Goal: Find specific page/section: Find specific page/section

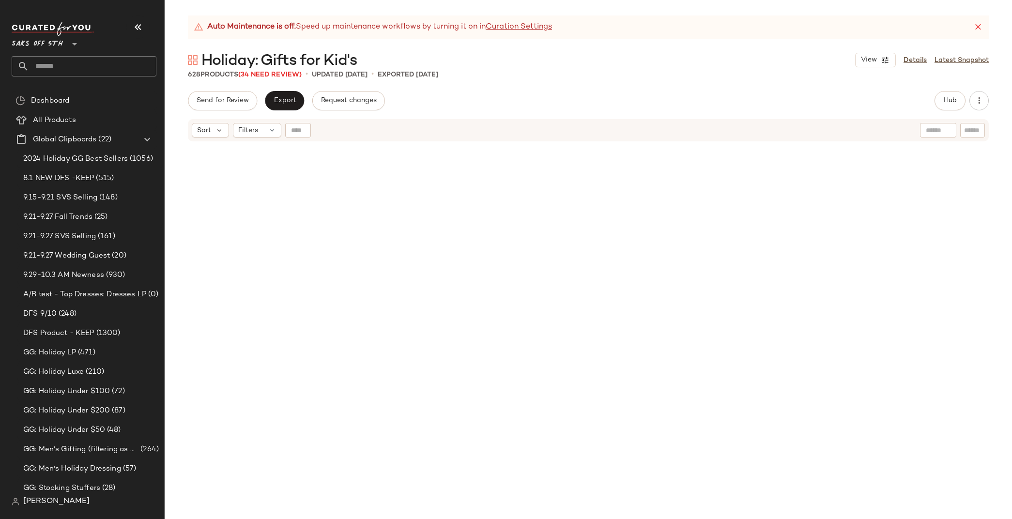
scroll to position [1964, 0]
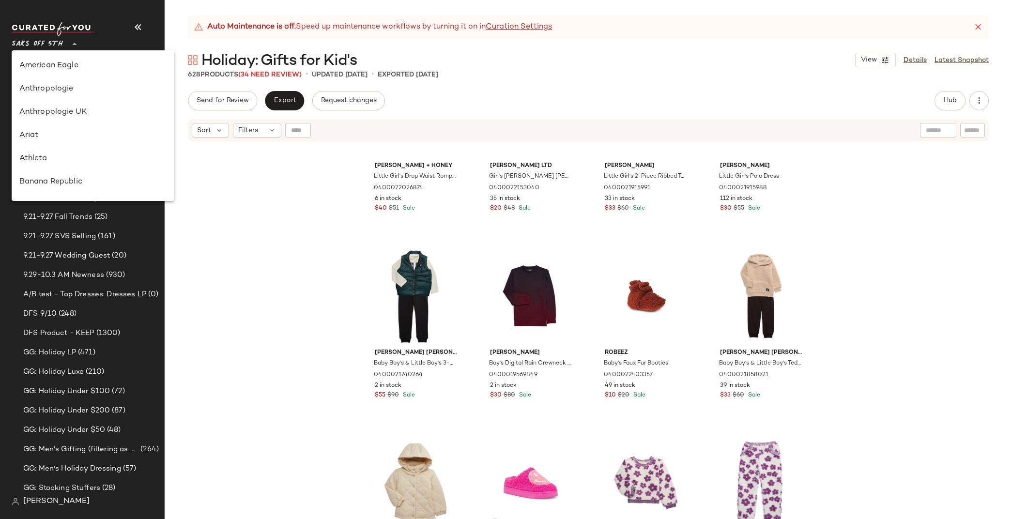
click at [21, 43] on span "Saks OFF 5TH" at bounding box center [37, 41] width 51 height 17
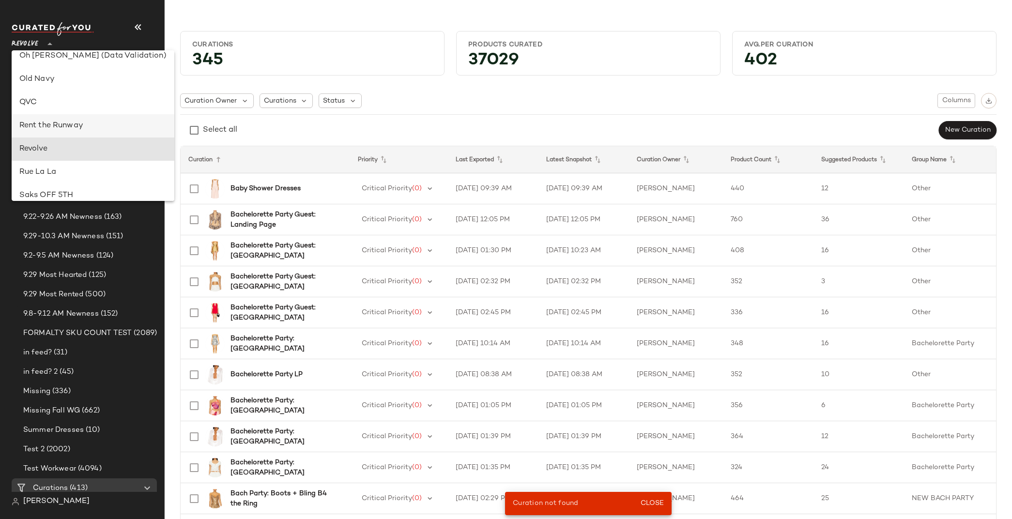
click at [52, 124] on div "Rent the Runway" at bounding box center [92, 126] width 147 height 12
type input "**"
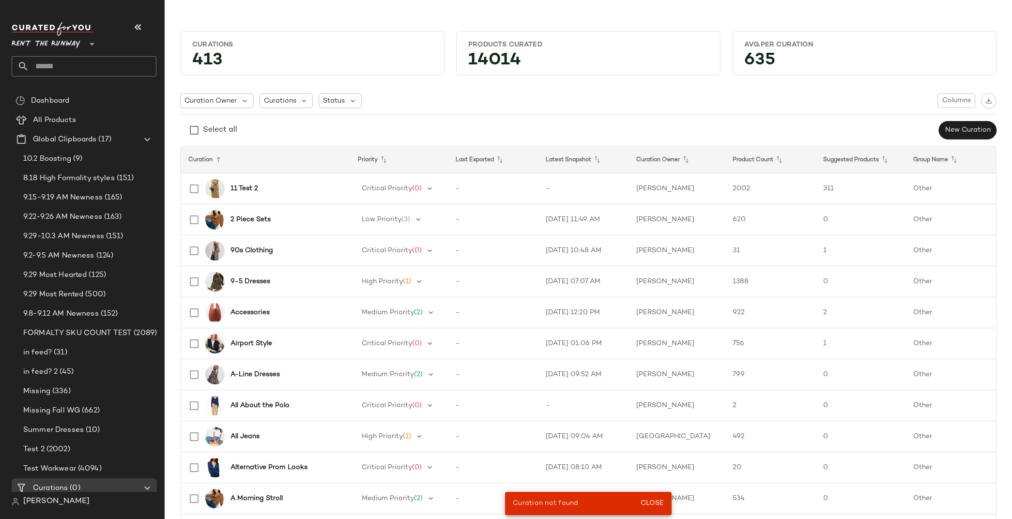
click at [56, 64] on input "text" at bounding box center [92, 66] width 127 height 20
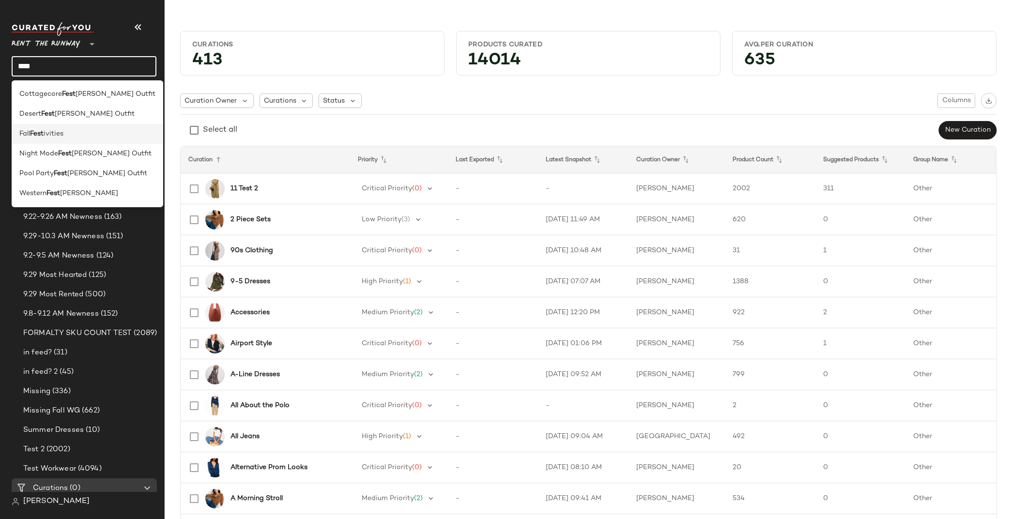
type input "****"
click at [49, 135] on span "ivities" at bounding box center [54, 134] width 20 height 10
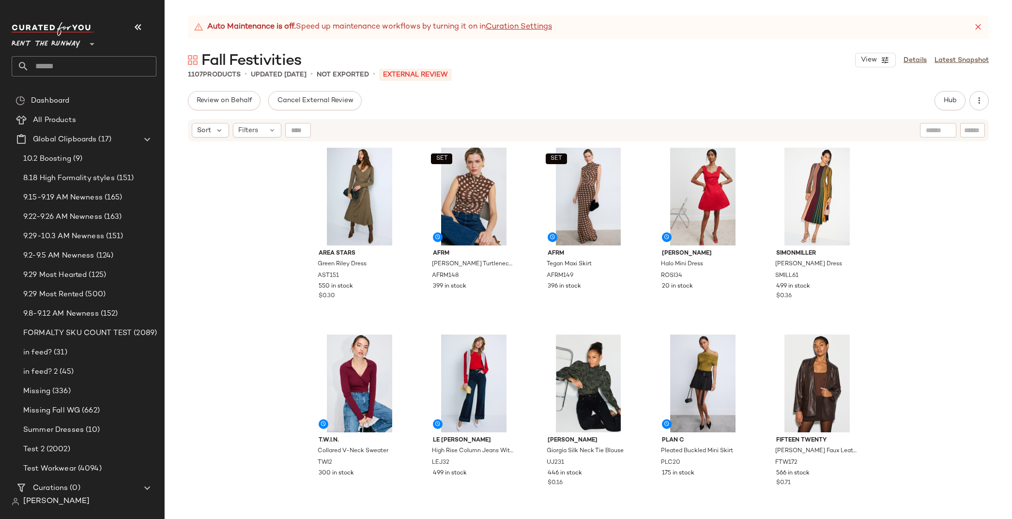
click at [929, 191] on div "Area Stars Green Riley Dress AST151 550 in stock $0.30 SET AFRM Jolie Turtlenec…" at bounding box center [588, 342] width 847 height 401
click at [905, 212] on div "Area Stars Green Riley Dress AST151 550 in stock $0.30 SET AFRM Jolie Turtlenec…" at bounding box center [588, 342] width 847 height 401
click at [252, 229] on div "Area Stars Green Riley Dress AST151 550 in stock $0.30 SET AFRM Jolie Turtlenec…" at bounding box center [588, 342] width 847 height 401
click at [264, 221] on div "Area Stars Green Riley Dress AST151 550 in stock $0.30 SET AFRM Jolie Turtlenec…" at bounding box center [588, 342] width 847 height 401
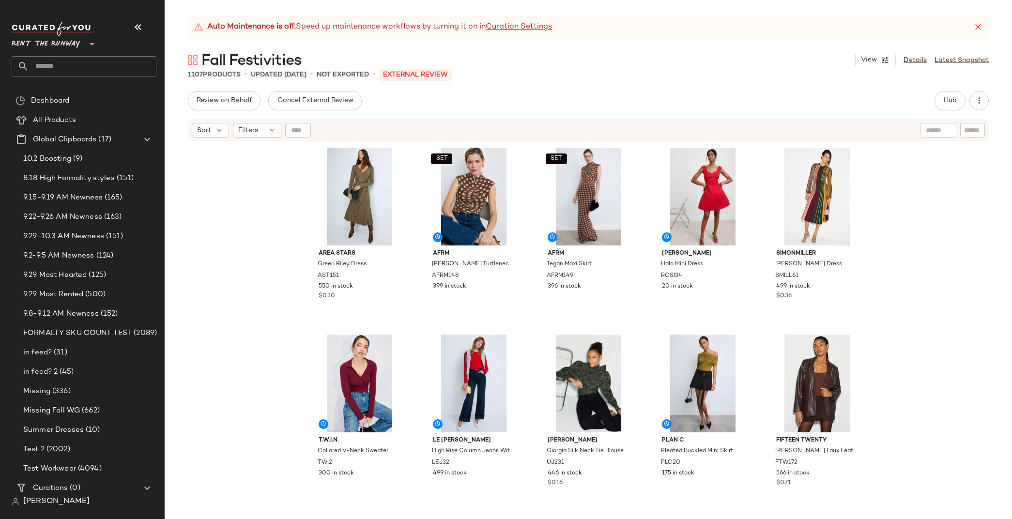
click at [260, 259] on div "Area Stars Green Riley Dress AST151 550 in stock $0.30 SET AFRM Jolie Turtlenec…" at bounding box center [588, 342] width 847 height 401
click at [272, 243] on div "Area Stars Green Riley Dress AST151 550 in stock $0.30 SET AFRM Jolie Turtlenec…" at bounding box center [588, 342] width 847 height 401
click at [269, 217] on div "Area Stars Green Riley Dress AST151 550 in stock $0.30 SET AFRM Jolie Turtlenec…" at bounding box center [588, 342] width 847 height 401
